Goal: Information Seeking & Learning: Learn about a topic

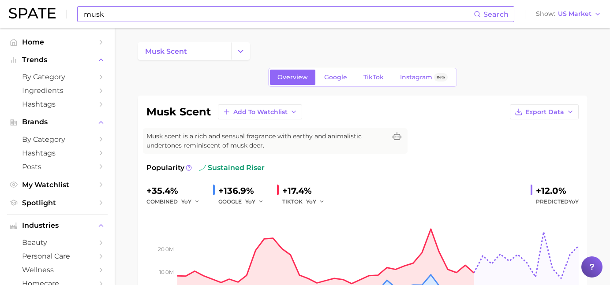
click at [122, 12] on input "musk" at bounding box center [278, 14] width 390 height 15
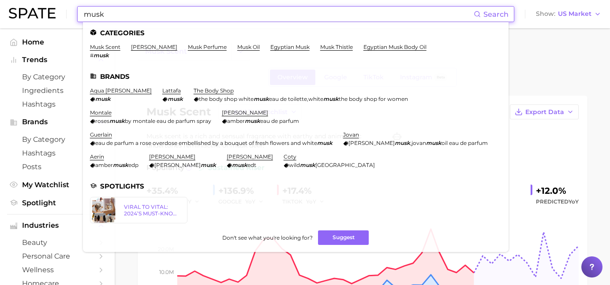
drag, startPoint x: 122, startPoint y: 12, endPoint x: 82, endPoint y: 12, distance: 39.7
click at [83, 12] on input "musk" at bounding box center [278, 14] width 390 height 15
click at [42, 38] on span "Home" at bounding box center [57, 42] width 71 height 8
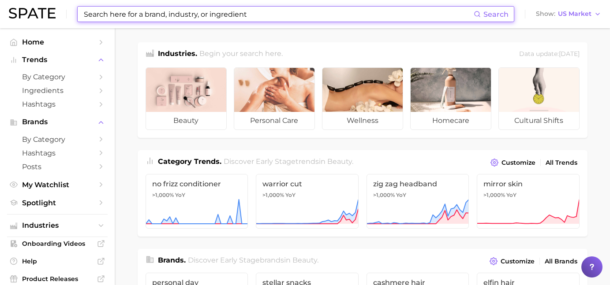
click at [128, 17] on input at bounding box center [278, 14] width 390 height 15
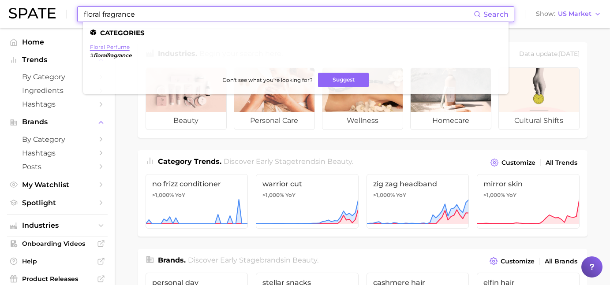
type input "floral fragrance"
click at [105, 45] on link "floral perfume" at bounding box center [110, 47] width 40 height 7
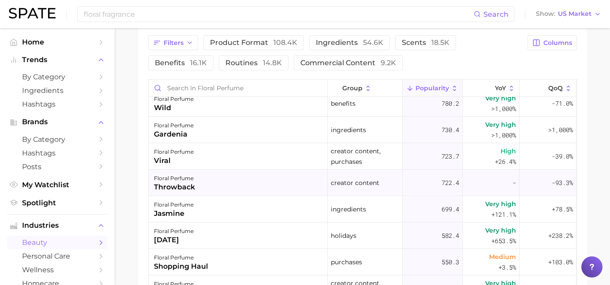
scroll to position [1349, 0]
